Goal: Transaction & Acquisition: Subscribe to service/newsletter

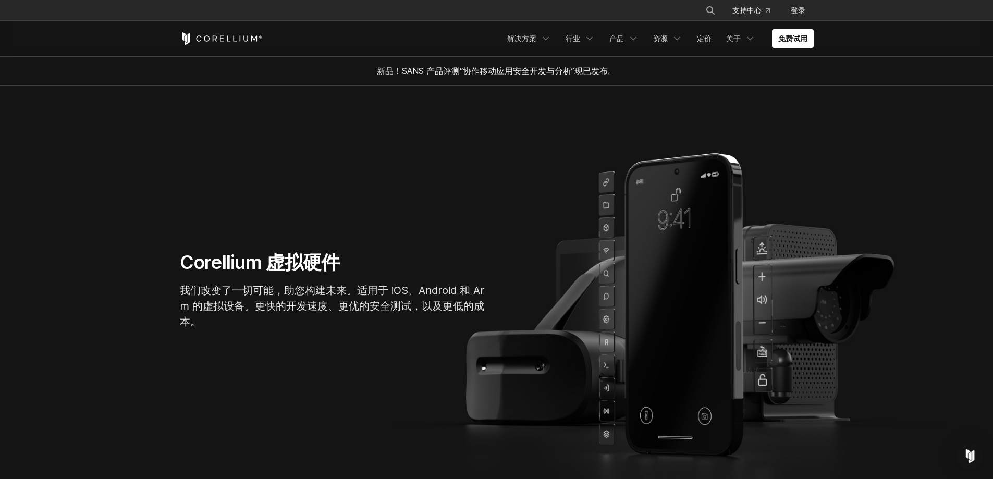
click at [966, 454] on img "Open Intercom Messenger" at bounding box center [970, 456] width 14 height 14
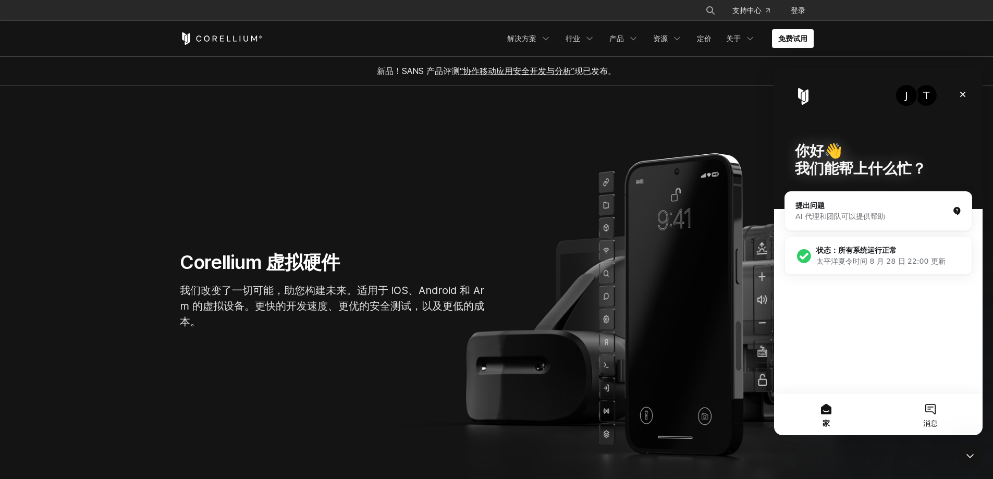
click at [926, 416] on button "消息" at bounding box center [930, 415] width 104 height 42
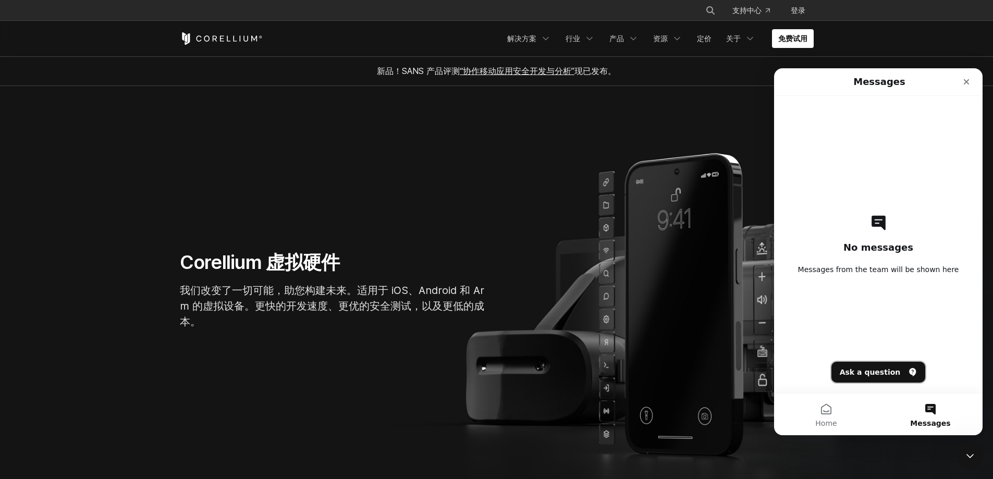
click at [861, 375] on button "Ask a question" at bounding box center [878, 372] width 94 height 21
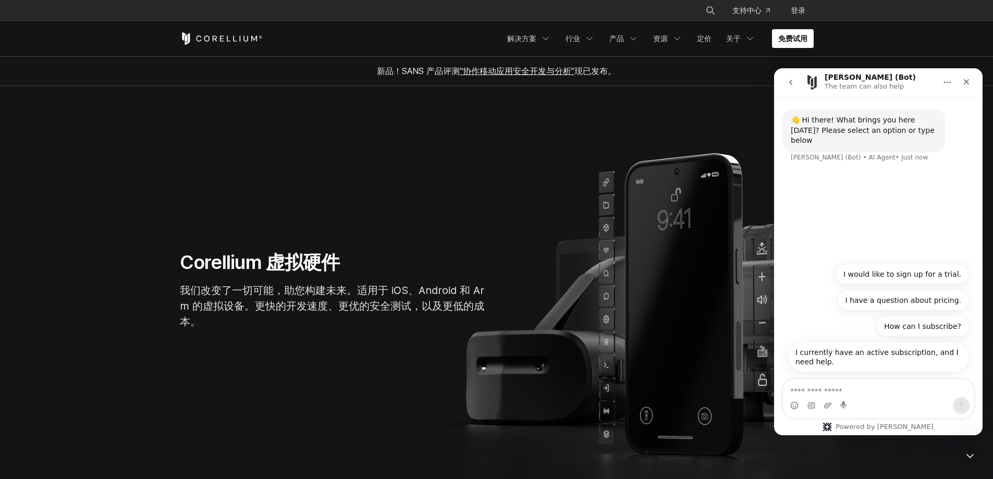
drag, startPoint x: 848, startPoint y: 273, endPoint x: 954, endPoint y: 273, distance: 105.8
click at [953, 273] on button "I would like to sign up for a trial." at bounding box center [902, 274] width 133 height 21
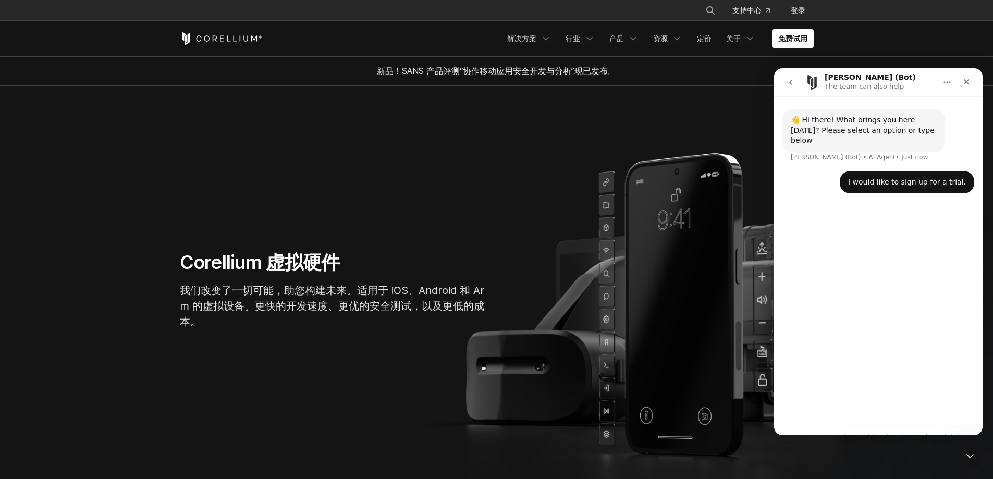
drag, startPoint x: 957, startPoint y: 273, endPoint x: 933, endPoint y: 273, distance: 24.0
click at [933, 273] on div "👋 Hi there! What brings you here today? Please select an option or type below J…" at bounding box center [878, 261] width 209 height 330
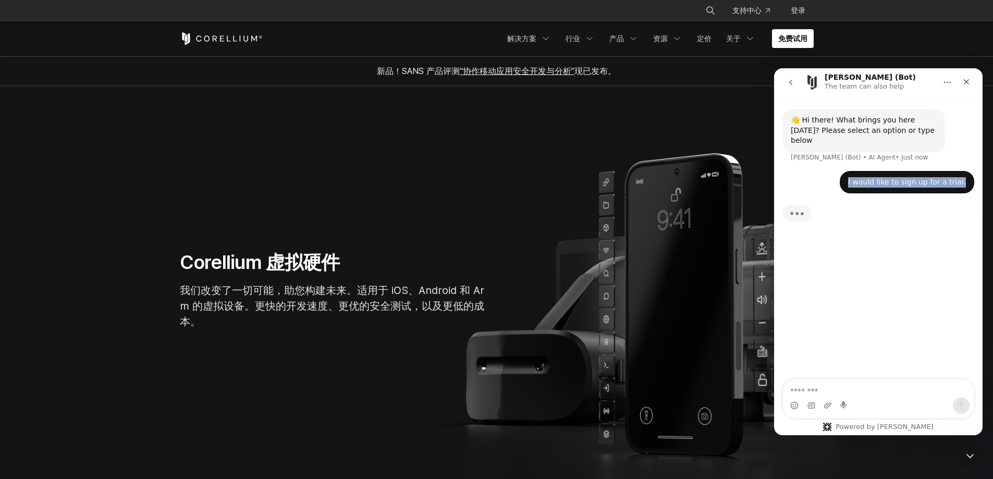
click at [966, 173] on div "I would like to sign up for a trial. • Just now" at bounding box center [907, 182] width 134 height 23
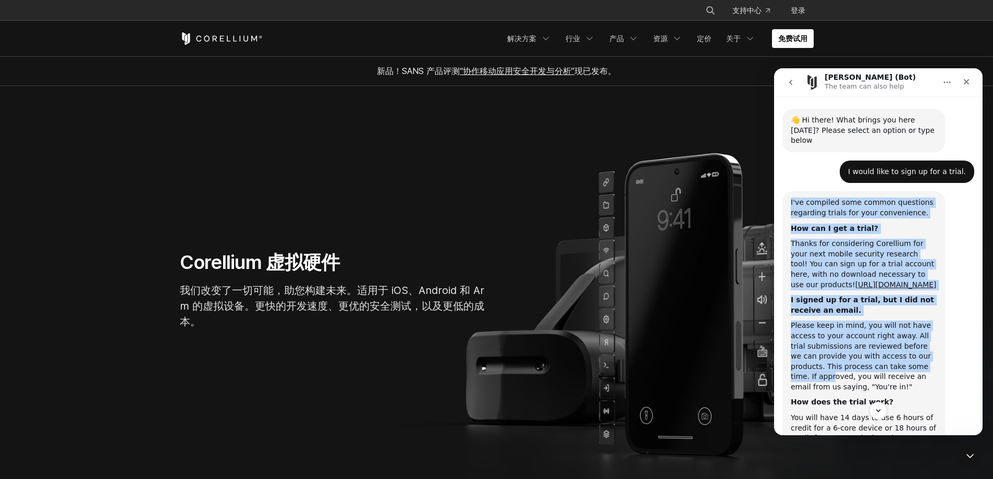
scroll to position [140, 0]
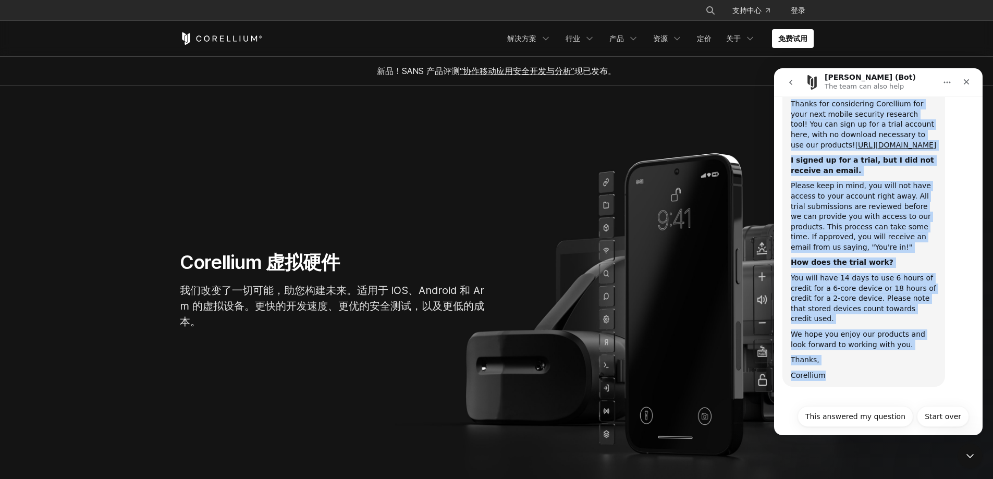
drag, startPoint x: 790, startPoint y: 191, endPoint x: 849, endPoint y: 362, distance: 180.2
click at [849, 362] on div "I've compiled some common questions regarding trials for your convenience. How …" at bounding box center [863, 219] width 163 height 335
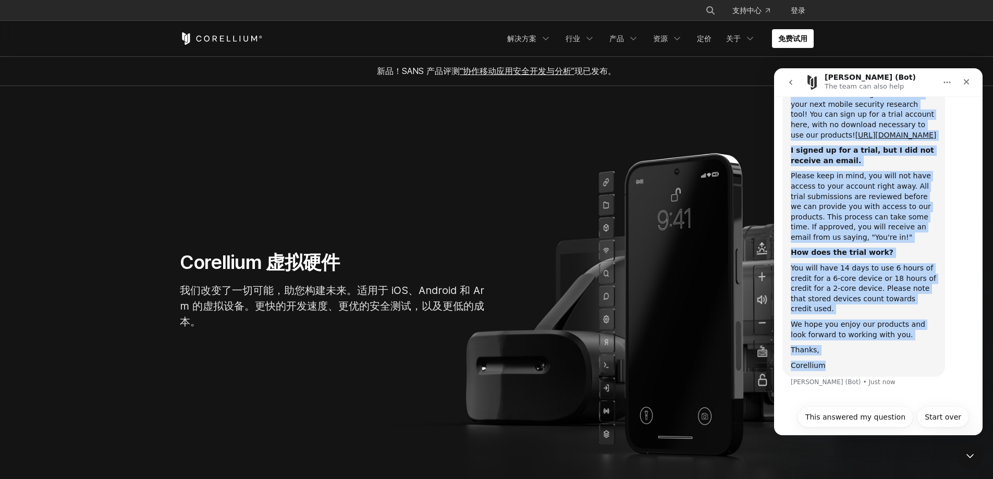
scroll to position [150, 0]
click at [866, 229] on div "Please keep in mind, you will not have access to your account right away. All t…" at bounding box center [864, 205] width 146 height 71
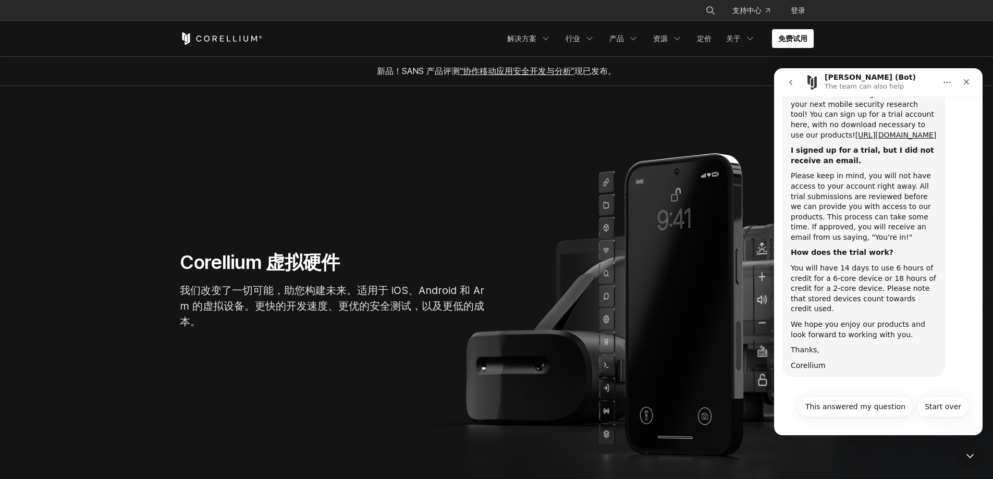
scroll to position [140, 0]
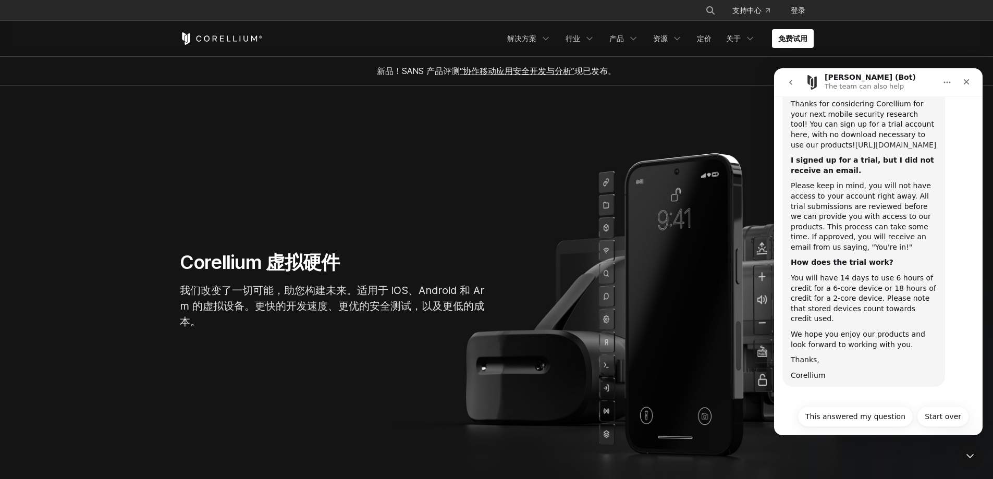
click at [888, 141] on link "[URL][DOMAIN_NAME]" at bounding box center [895, 145] width 81 height 8
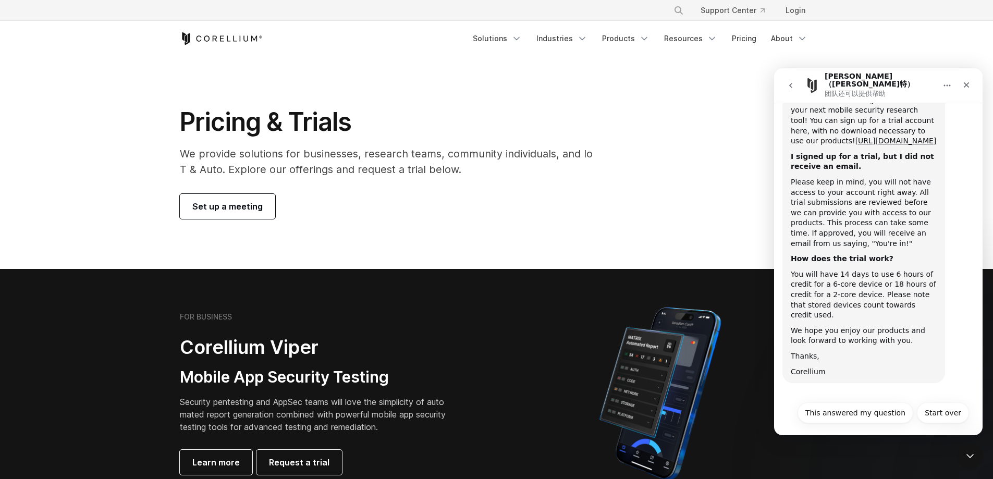
scroll to position [68, 0]
